Goal: Find contact information: Find contact information

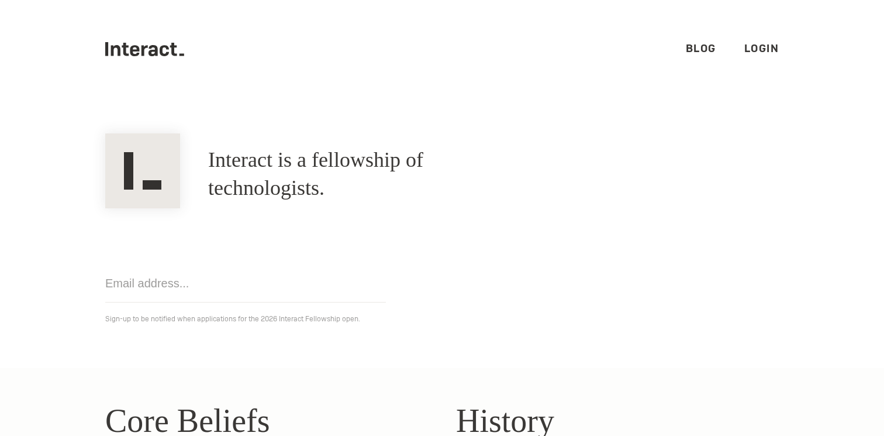
click at [749, 42] on link "Login" at bounding box center [762, 48] width 35 height 13
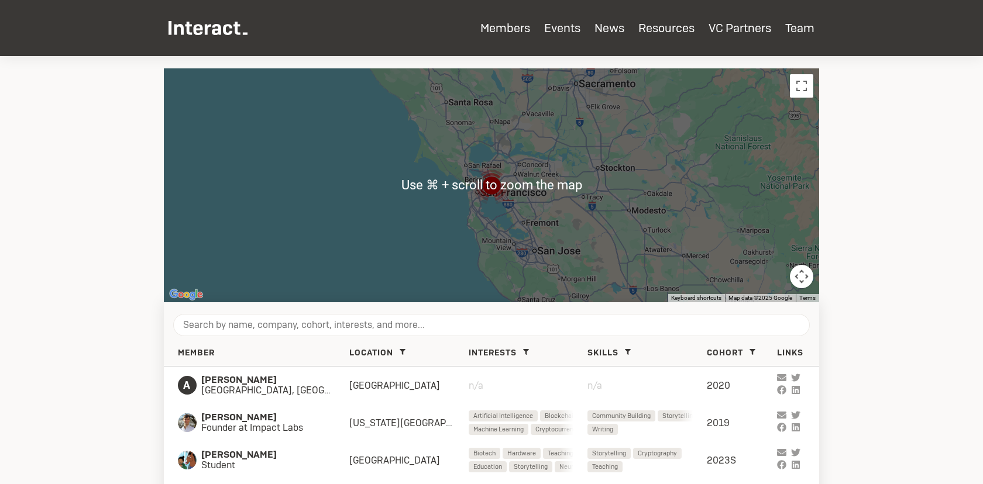
scroll to position [436, 0]
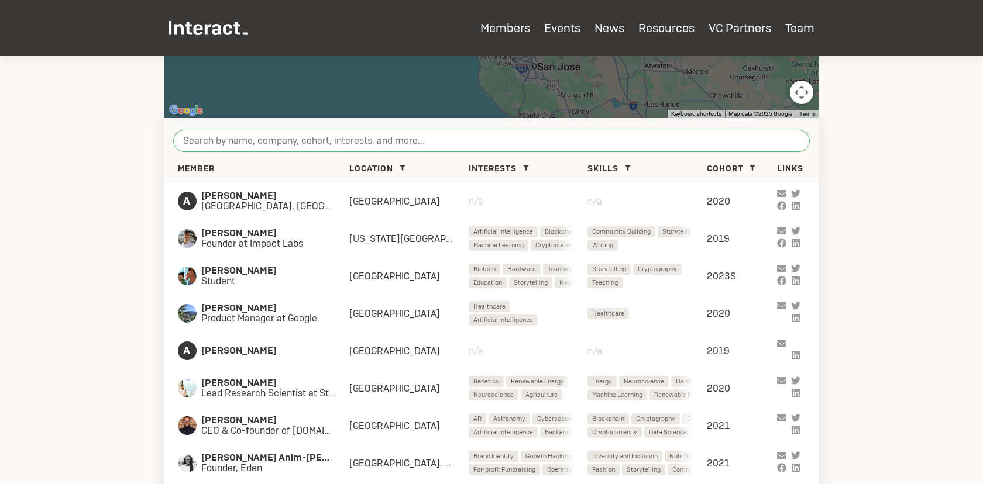
click at [322, 144] on input "search" at bounding box center [491, 141] width 636 height 22
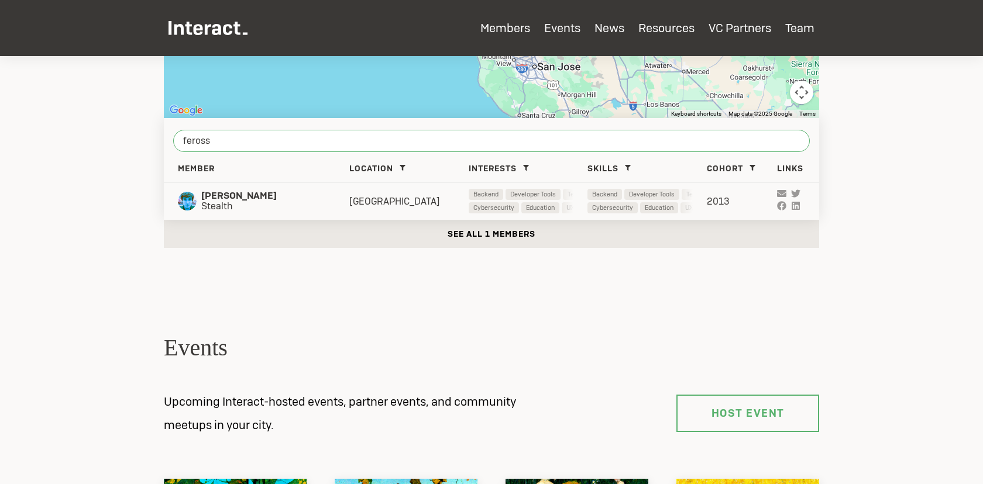
type input "feross"
click at [283, 211] on div "[PERSON_NAME] Stealth SF Bay Area Backend Developer Tools Teaching Web Developm…" at bounding box center [491, 200] width 655 height 37
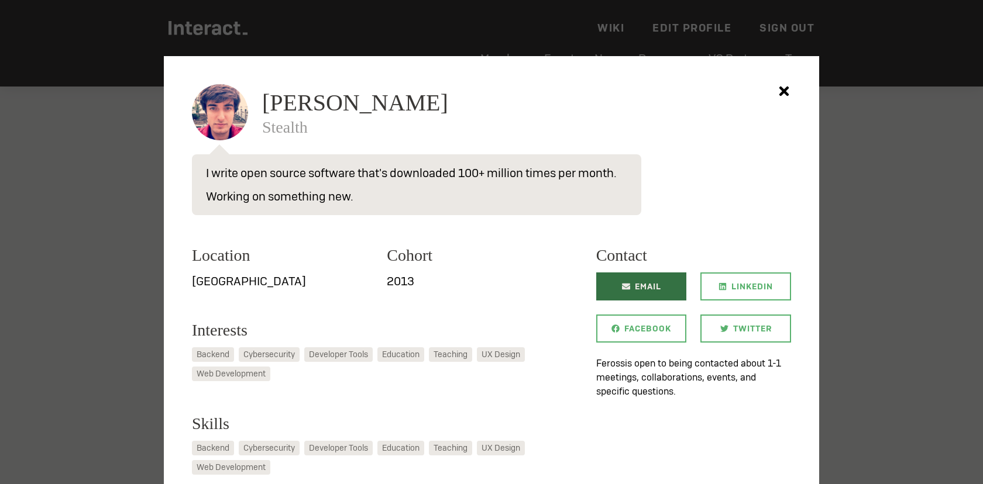
click at [618, 289] on link "Email" at bounding box center [641, 287] width 91 height 28
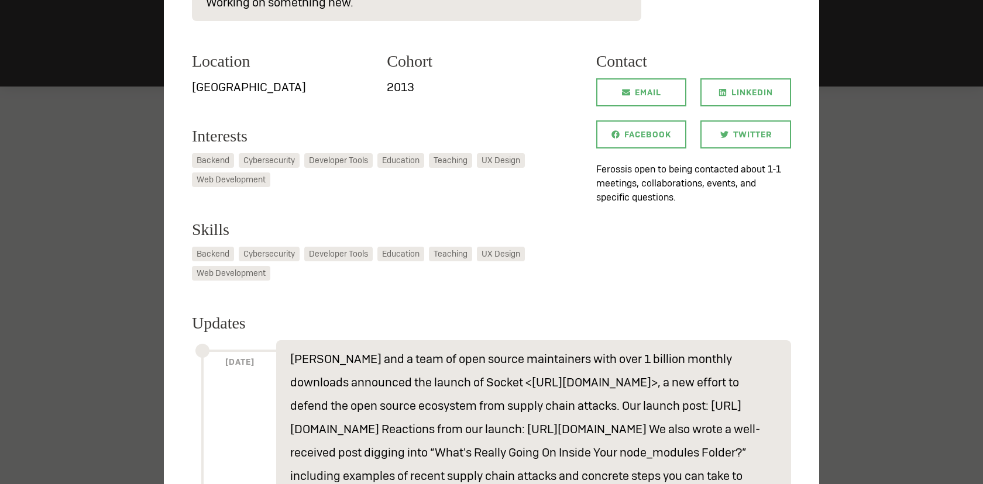
scroll to position [32, 0]
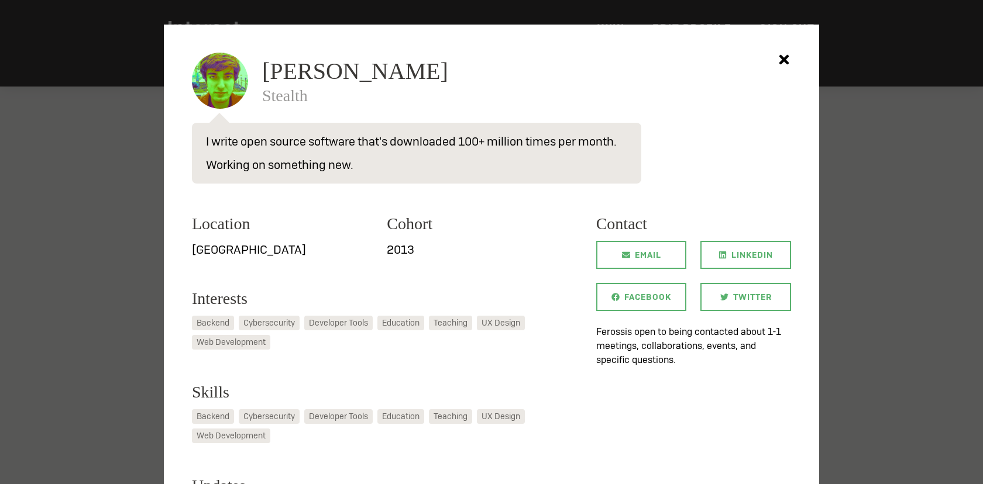
click at [842, 204] on div at bounding box center [491, 242] width 983 height 484
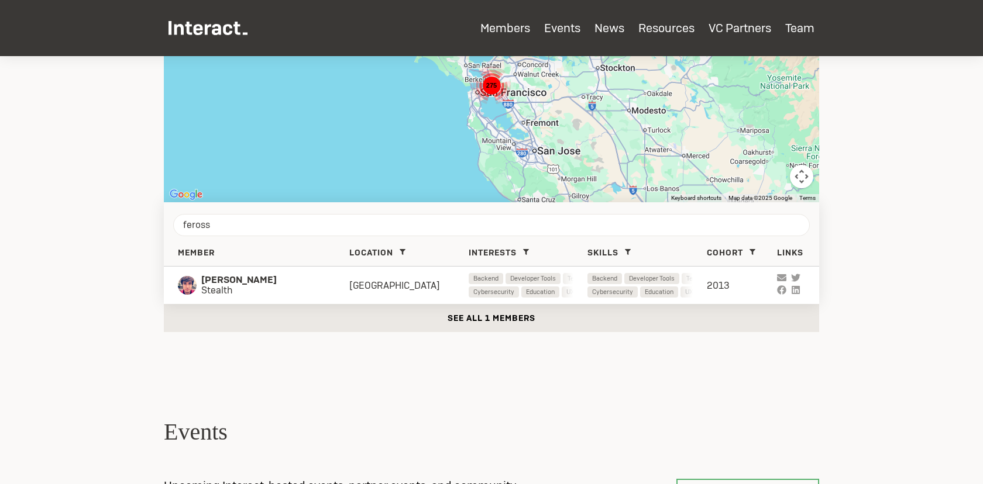
scroll to position [442, 0]
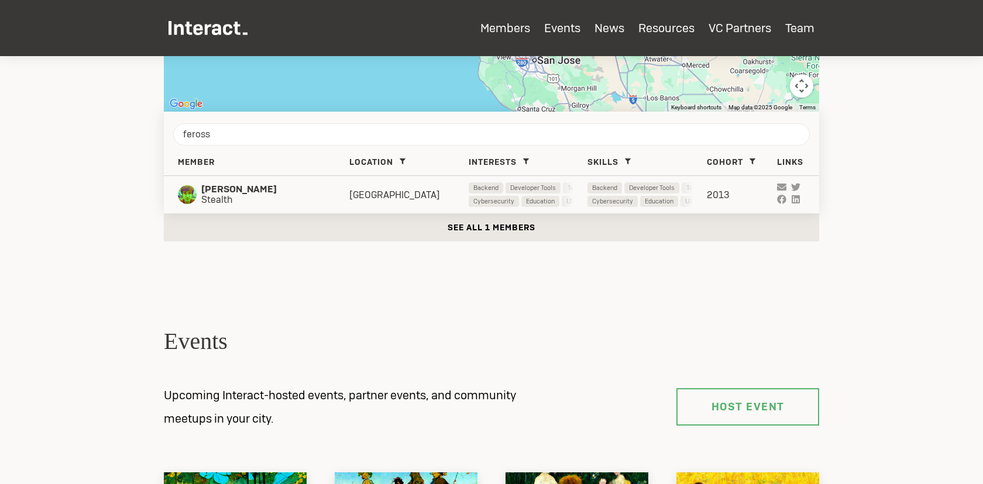
click at [412, 198] on div "[GEOGRAPHIC_DATA]" at bounding box center [408, 195] width 119 height 12
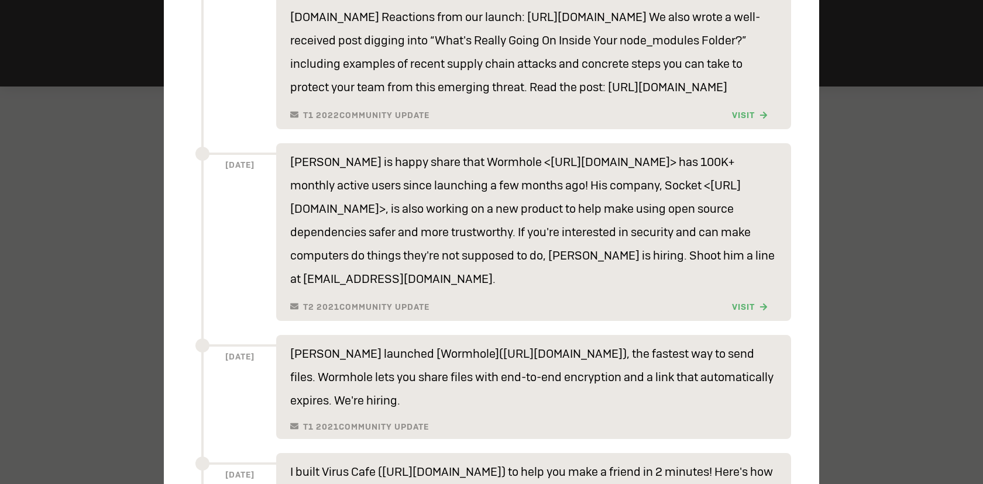
scroll to position [990, 0]
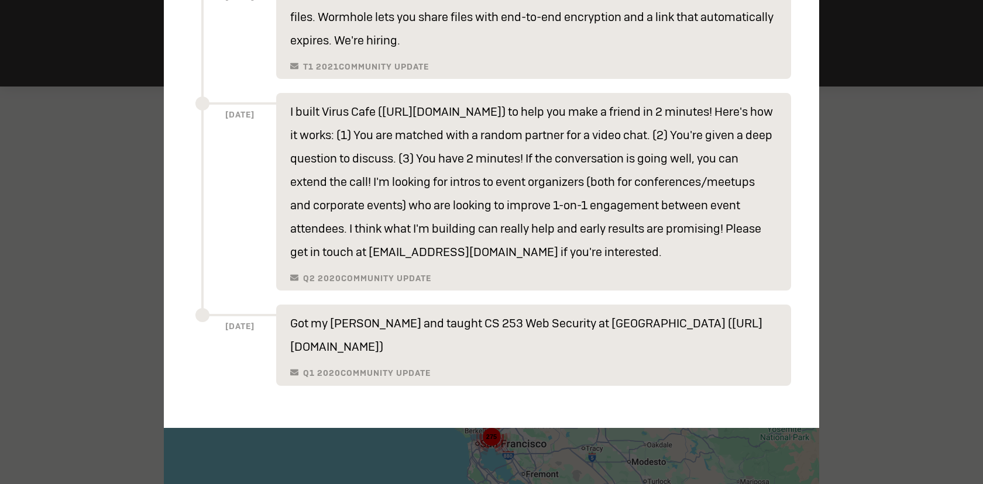
click at [886, 180] on div at bounding box center [491, 242] width 983 height 484
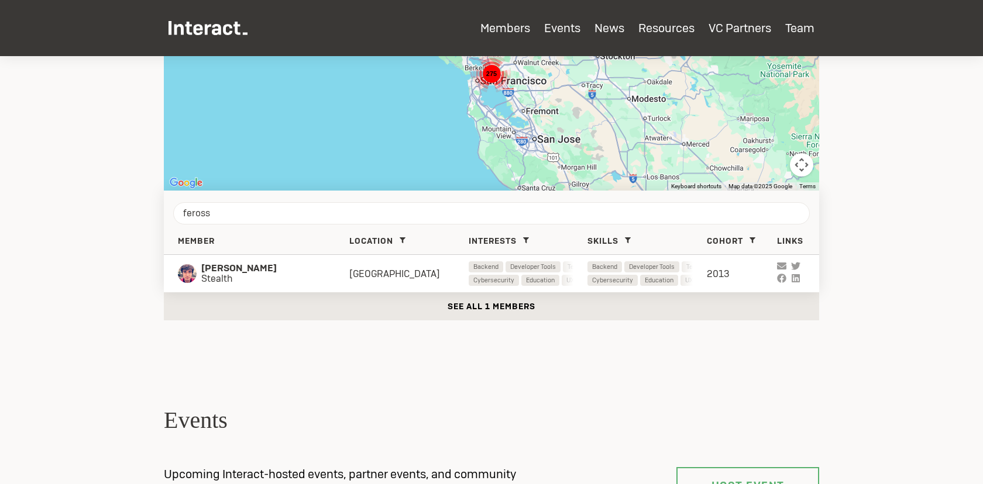
scroll to position [353, 0]
